Goal: Information Seeking & Learning: Learn about a topic

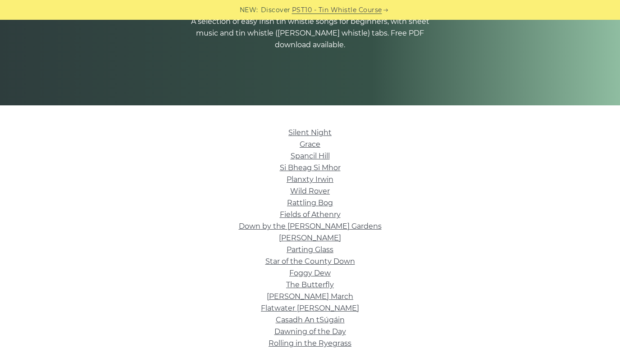
scroll to position [142, 0]
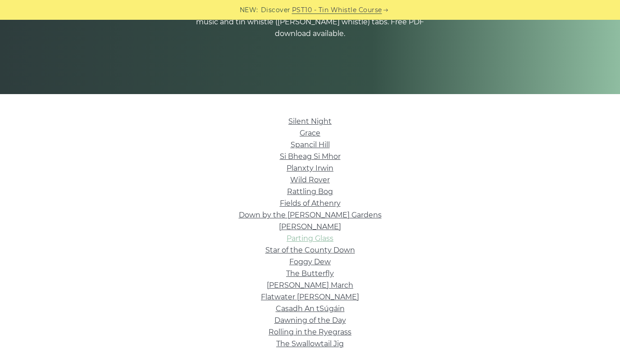
click at [295, 239] on link "Parting Glass" at bounding box center [309, 238] width 47 height 9
click at [313, 260] on link "Foggy Dew" at bounding box center [309, 262] width 41 height 9
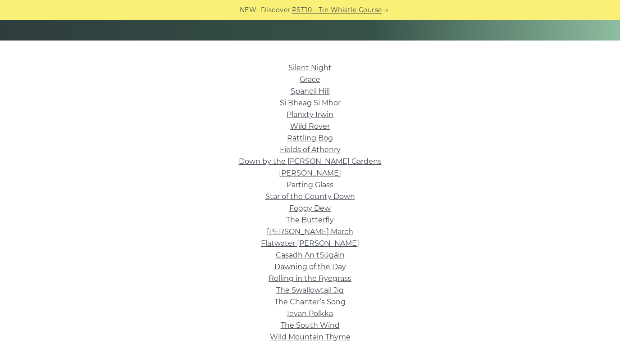
scroll to position [231, 0]
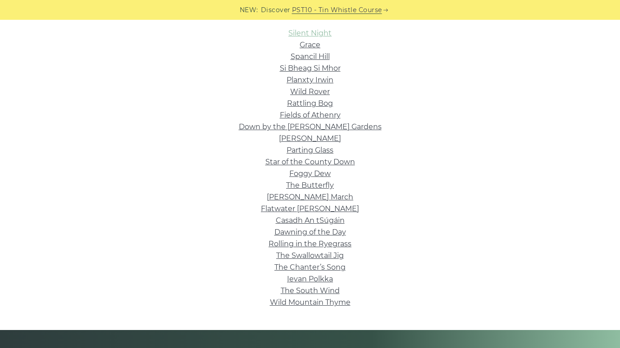
click at [303, 31] on link "Silent Night" at bounding box center [309, 33] width 43 height 9
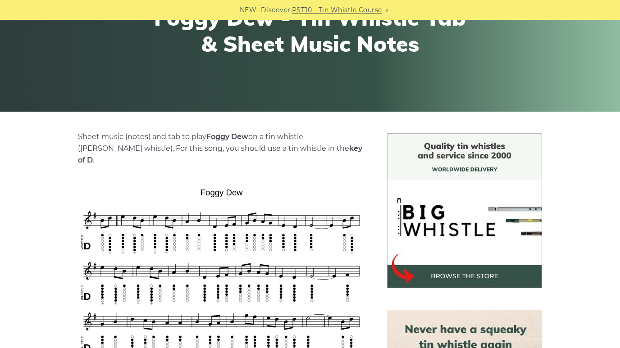
scroll to position [209, 0]
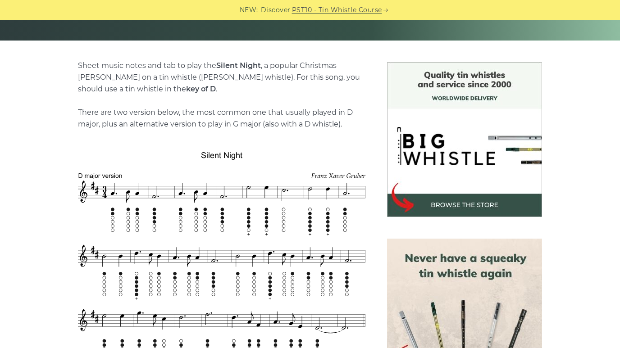
scroll to position [200, 0]
